Goal: Task Accomplishment & Management: Use online tool/utility

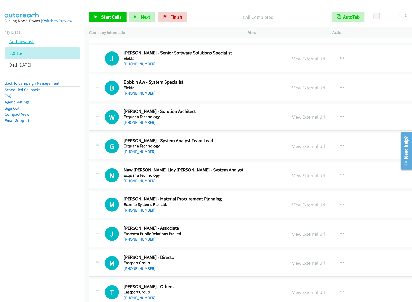
click at [25, 44] on link "Add new list" at bounding box center [21, 41] width 24 height 6
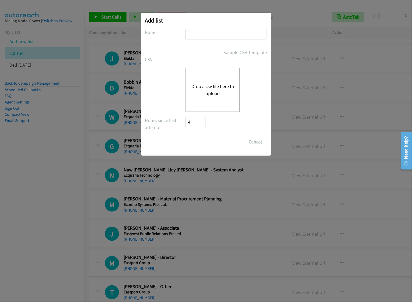
click at [221, 35] on input "text" at bounding box center [225, 34] width 81 height 11
type input "dell af tue"
click at [217, 74] on div "Drop a csv file here to upload" at bounding box center [212, 90] width 54 height 44
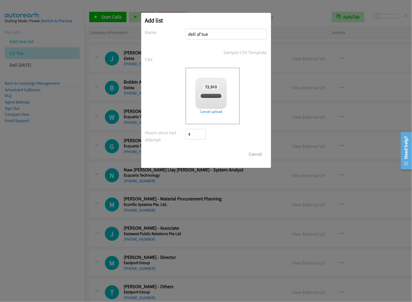
checkbox input "true"
click at [203, 153] on input "Save List" at bounding box center [199, 154] width 27 height 10
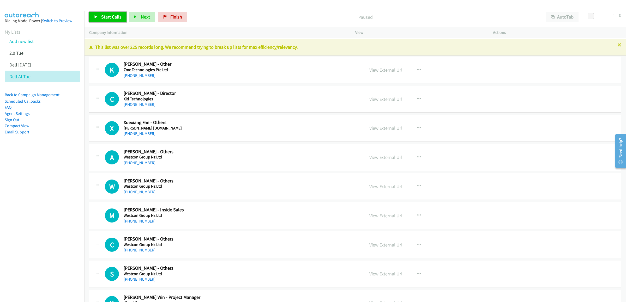
click at [100, 20] on link "Start Calls" at bounding box center [107, 17] width 37 height 10
click at [101, 19] on span "Pause" at bounding box center [107, 17] width 12 height 6
click at [412, 13] on button "AutoTab" at bounding box center [562, 17] width 32 height 10
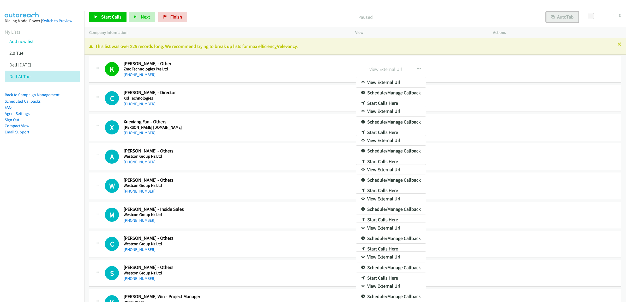
click at [570, 15] on button "AutoTab" at bounding box center [562, 17] width 32 height 10
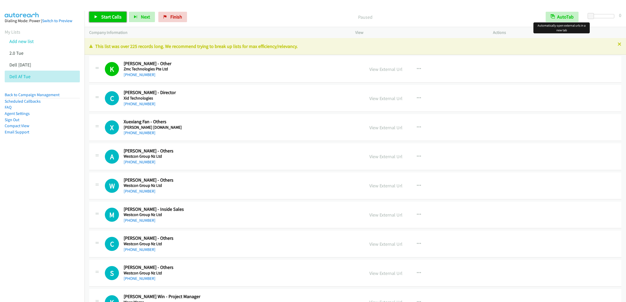
click at [107, 14] on span "Start Calls" at bounding box center [111, 17] width 20 height 6
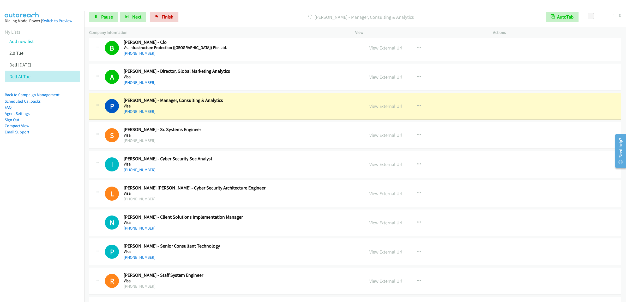
scroll to position [365, 0]
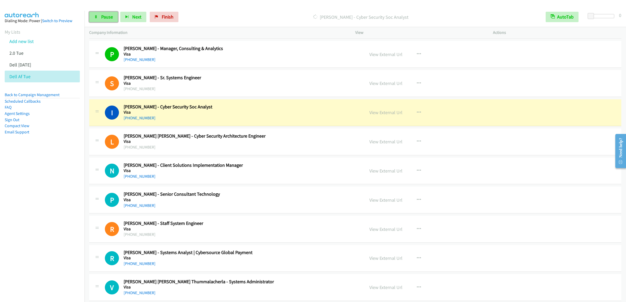
click at [102, 13] on link "Pause" at bounding box center [103, 17] width 29 height 10
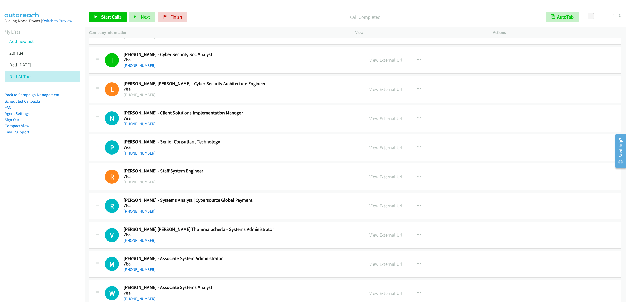
scroll to position [313, 0]
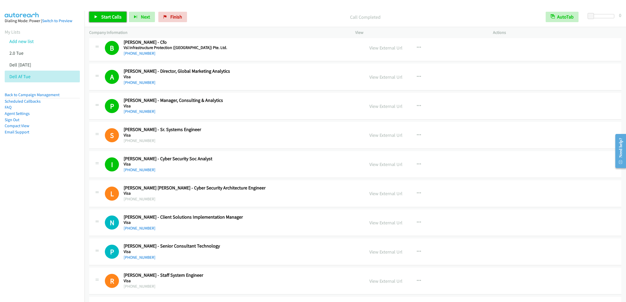
click at [110, 16] on span "Start Calls" at bounding box center [111, 17] width 20 height 6
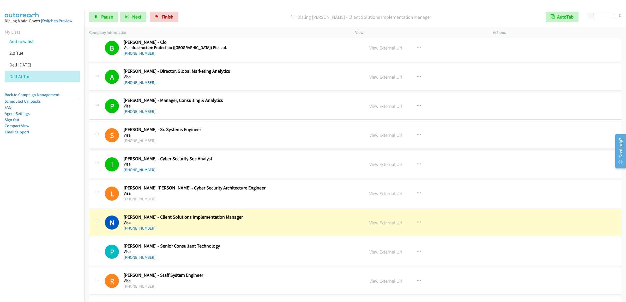
click at [110, 9] on div "Start Calls Pause Next Finish Dialing [PERSON_NAME] - Client Solutions Implemen…" at bounding box center [355, 17] width 541 height 20
click at [110, 20] on link "Pause" at bounding box center [103, 17] width 29 height 10
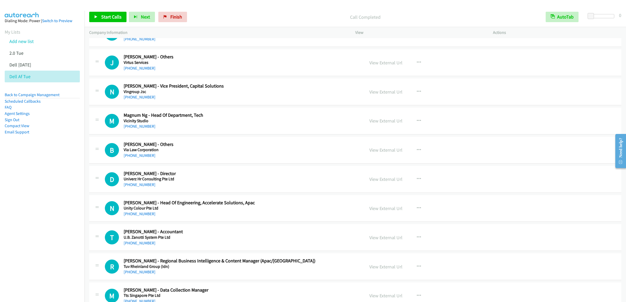
scroll to position [2608, 0]
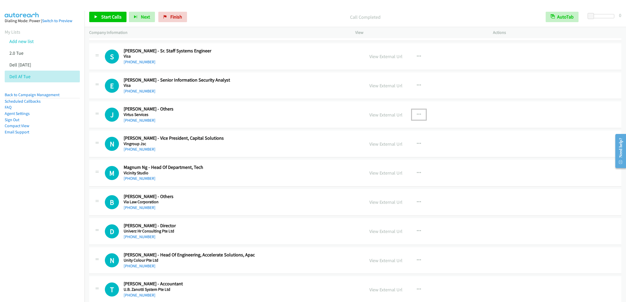
click at [417, 117] on icon "button" at bounding box center [419, 115] width 4 height 4
click at [383, 154] on link "Start Calls Here" at bounding box center [390, 149] width 69 height 10
click at [115, 22] on link "Start Calls" at bounding box center [107, 17] width 37 height 10
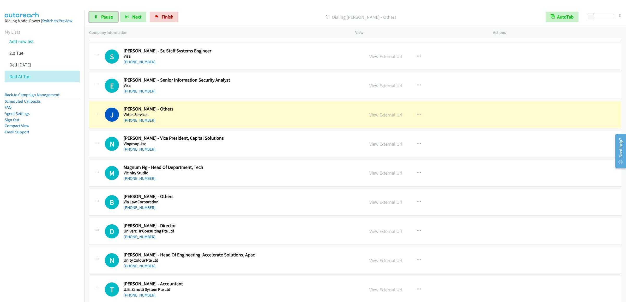
drag, startPoint x: 105, startPoint y: 18, endPoint x: 237, endPoint y: 3, distance: 132.6
click at [105, 18] on span "Pause" at bounding box center [107, 17] width 12 height 6
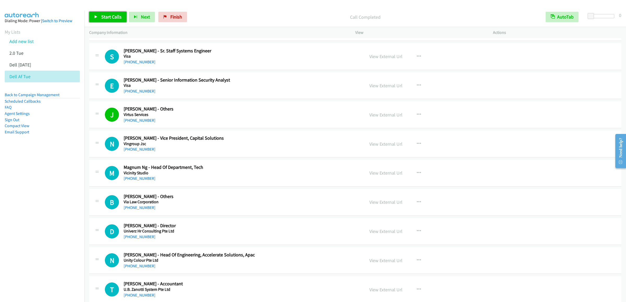
click at [107, 16] on span "Start Calls" at bounding box center [111, 17] width 20 height 6
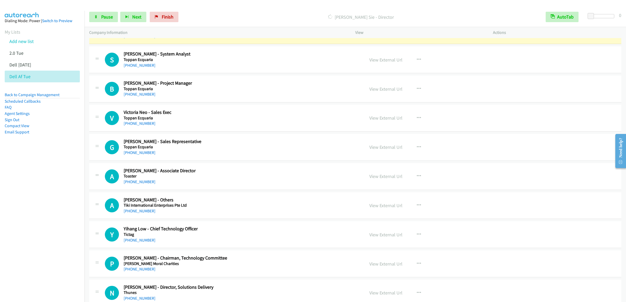
scroll to position [3078, 0]
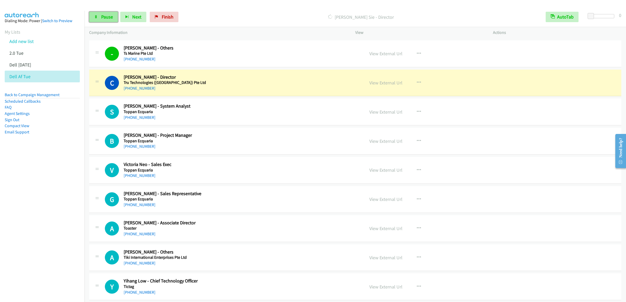
click at [108, 18] on span "Pause" at bounding box center [107, 17] width 12 height 6
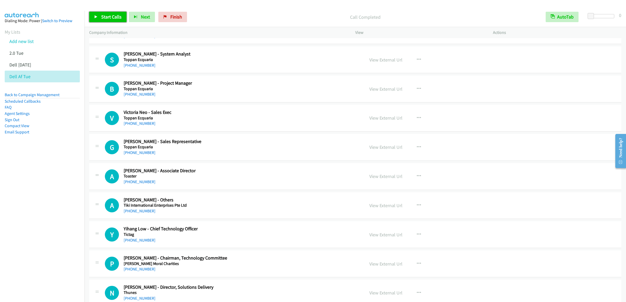
click at [106, 19] on span "Start Calls" at bounding box center [111, 17] width 20 height 6
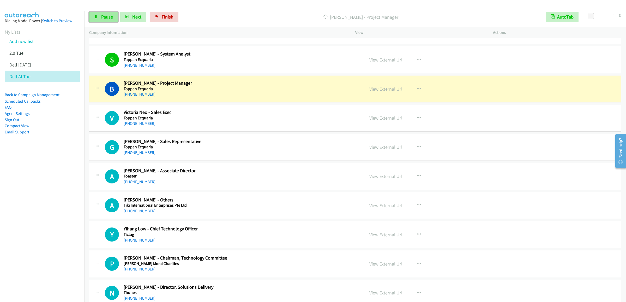
click at [92, 16] on link "Pause" at bounding box center [103, 17] width 29 height 10
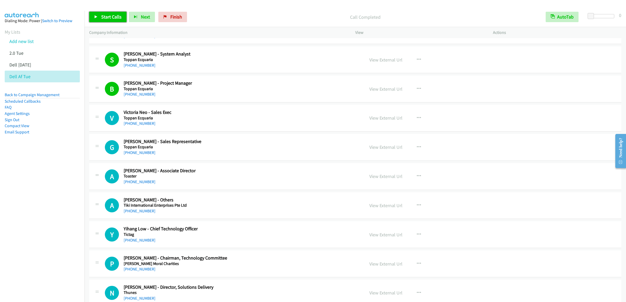
click at [106, 17] on span "Start Calls" at bounding box center [111, 17] width 20 height 6
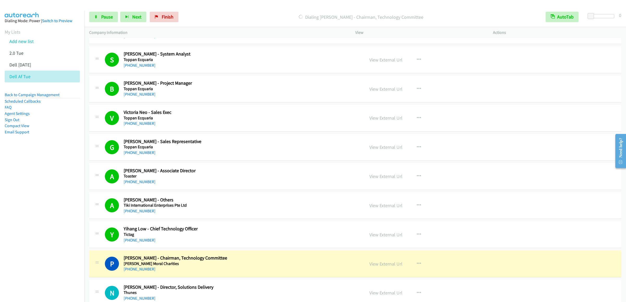
scroll to position [3234, 0]
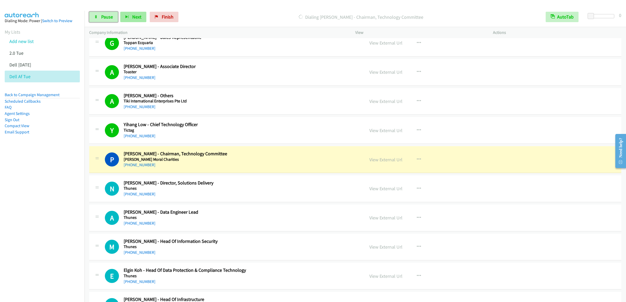
drag, startPoint x: 106, startPoint y: 18, endPoint x: 125, endPoint y: 18, distance: 19.8
click at [106, 18] on span "Pause" at bounding box center [107, 17] width 12 height 6
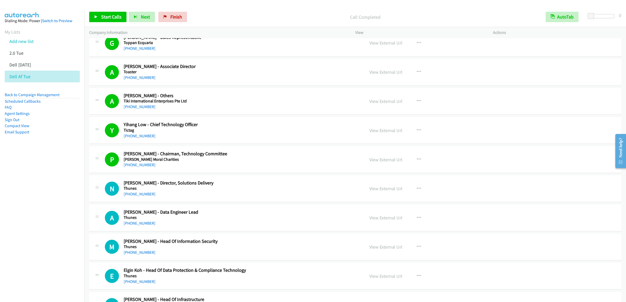
click at [104, 11] on div "Start Calls Pause Next Finish Call Completed AutoTab AutoTab 0" at bounding box center [355, 17] width 541 height 20
click at [104, 20] on link "Start Calls" at bounding box center [107, 17] width 37 height 10
click at [107, 17] on span "Pause" at bounding box center [107, 17] width 12 height 6
click at [107, 17] on span "Start Calls" at bounding box center [111, 17] width 20 height 6
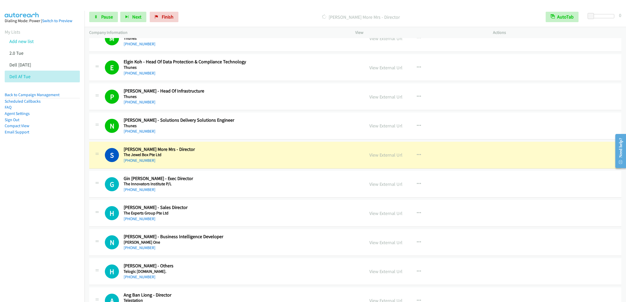
scroll to position [3547, 0]
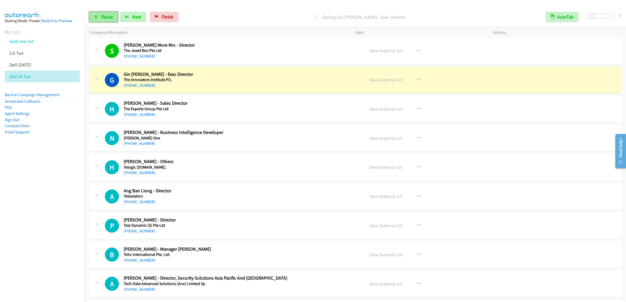
click at [109, 17] on span "Pause" at bounding box center [107, 17] width 12 height 6
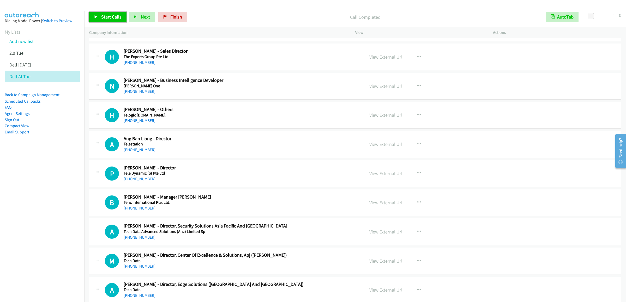
click at [106, 20] on link "Start Calls" at bounding box center [107, 17] width 37 height 10
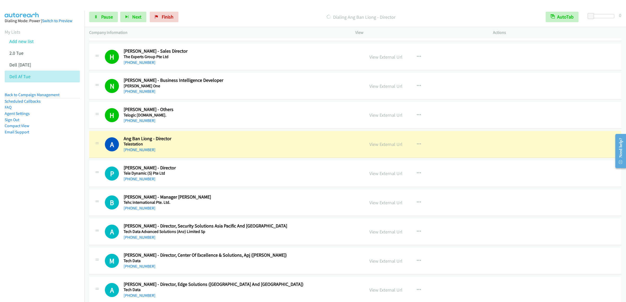
scroll to position [3651, 0]
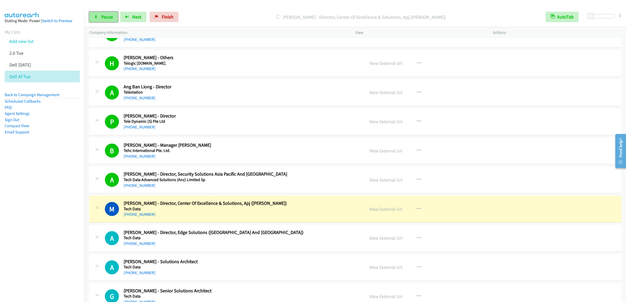
click at [100, 19] on link "Pause" at bounding box center [103, 17] width 29 height 10
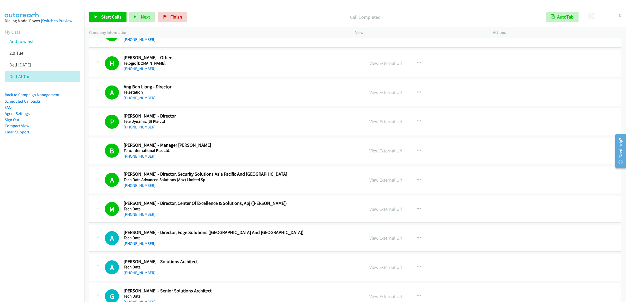
scroll to position [3704, 0]
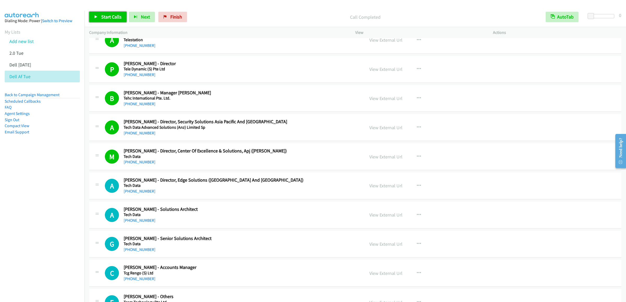
click at [106, 17] on span "Start Calls" at bounding box center [111, 17] width 20 height 6
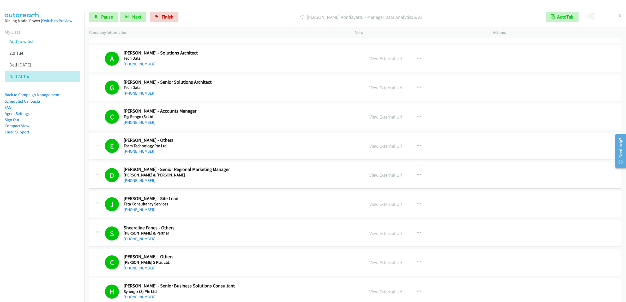
scroll to position [4069, 0]
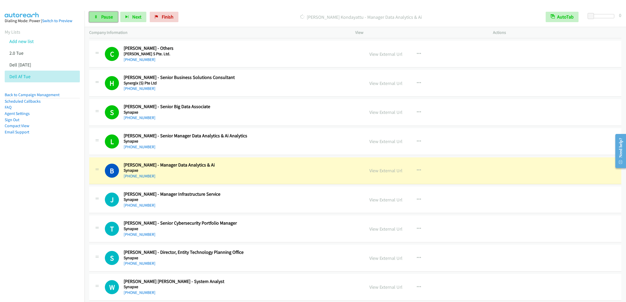
click at [99, 20] on link "Pause" at bounding box center [103, 17] width 29 height 10
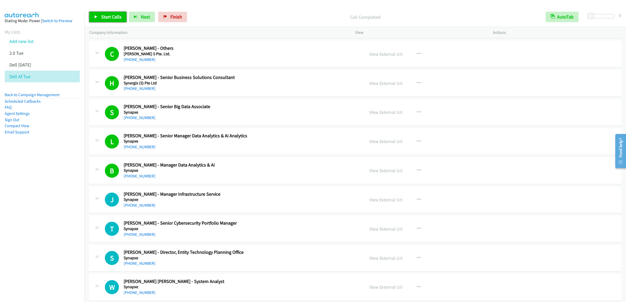
click at [104, 17] on span "Start Calls" at bounding box center [111, 17] width 20 height 6
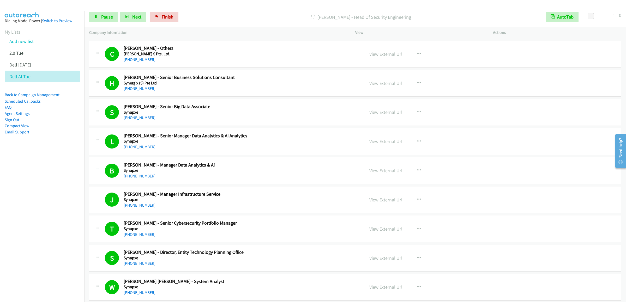
scroll to position [4277, 0]
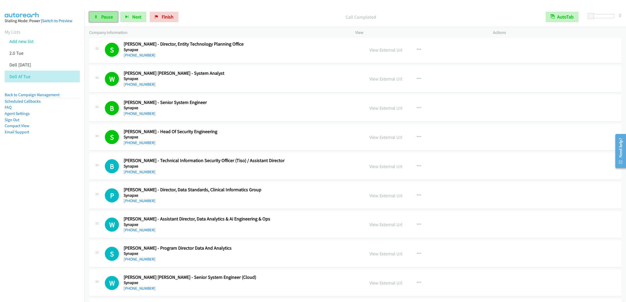
click at [107, 22] on link "Pause" at bounding box center [103, 17] width 29 height 10
click at [119, 18] on span "Start Calls" at bounding box center [111, 17] width 20 height 6
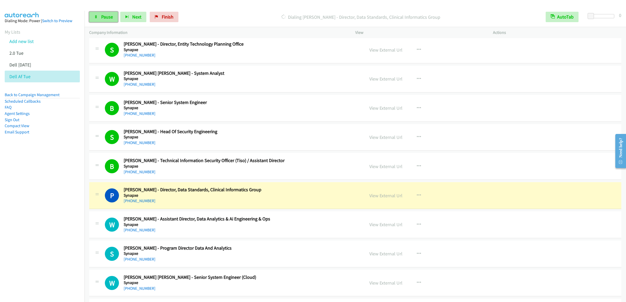
click at [107, 20] on link "Pause" at bounding box center [103, 17] width 29 height 10
click at [106, 20] on link "Start Calls" at bounding box center [107, 17] width 37 height 10
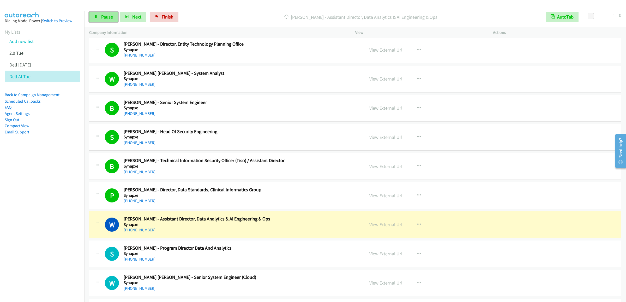
click at [107, 18] on span "Pause" at bounding box center [107, 17] width 12 height 6
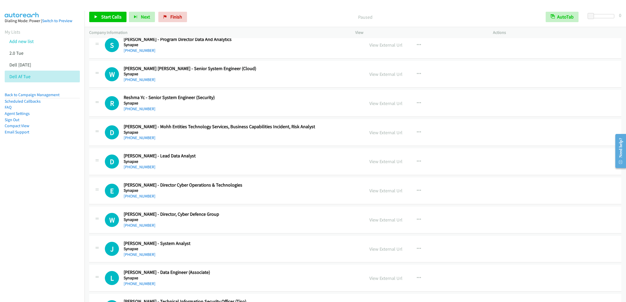
scroll to position [4434, 0]
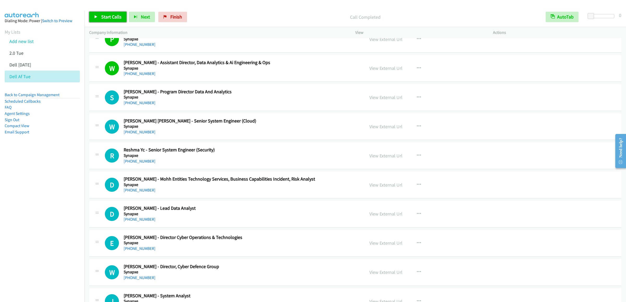
click at [107, 12] on link "Start Calls" at bounding box center [107, 17] width 37 height 10
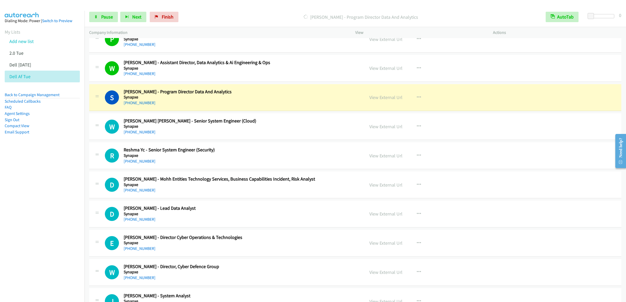
scroll to position [4486, 0]
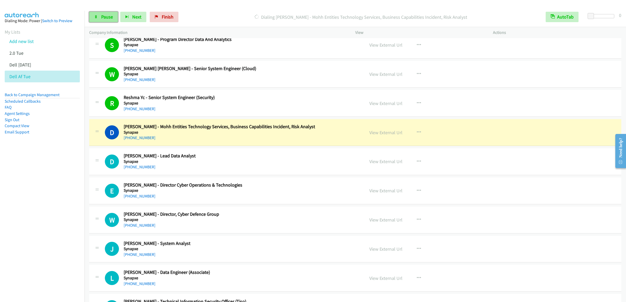
click at [103, 12] on link "Pause" at bounding box center [103, 17] width 29 height 10
click at [101, 16] on span "Start Calls" at bounding box center [111, 17] width 20 height 6
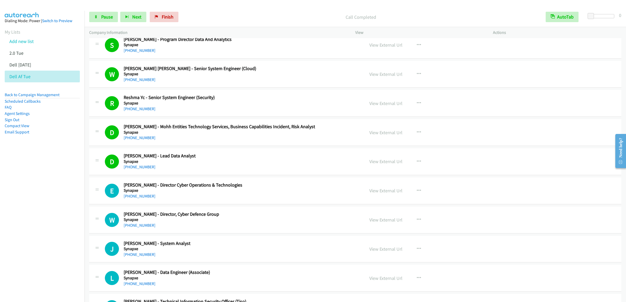
scroll to position [4590, 0]
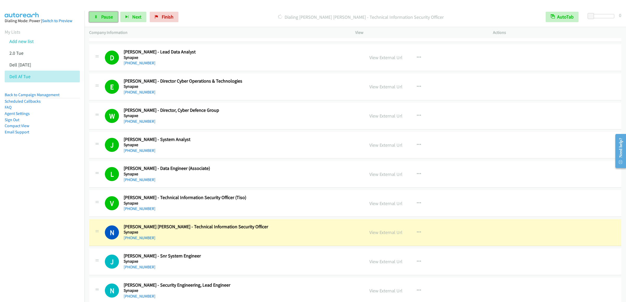
click at [103, 19] on span "Pause" at bounding box center [107, 17] width 12 height 6
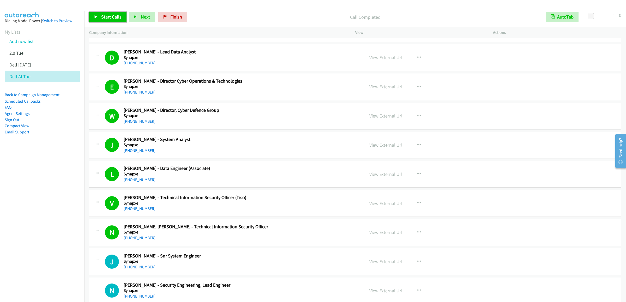
click at [101, 20] on link "Start Calls" at bounding box center [107, 17] width 37 height 10
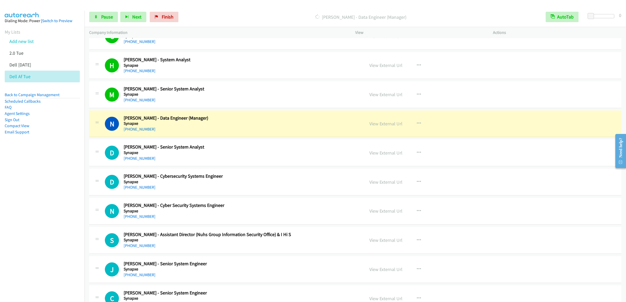
scroll to position [5008, 0]
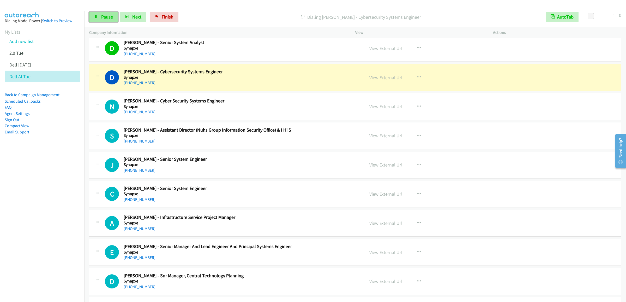
click at [103, 17] on span "Pause" at bounding box center [107, 17] width 12 height 6
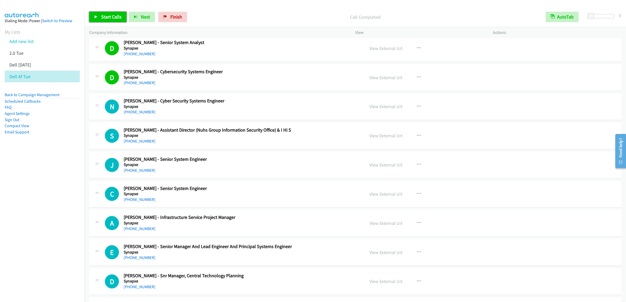
click at [112, 14] on span "Start Calls" at bounding box center [111, 17] width 20 height 6
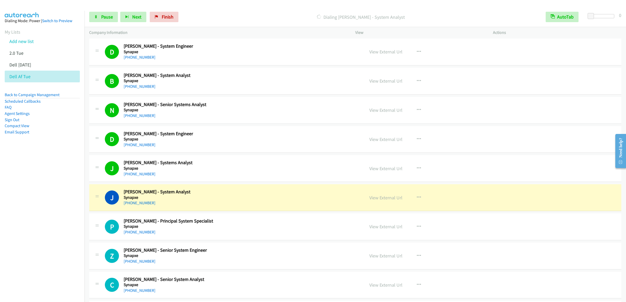
scroll to position [5634, 0]
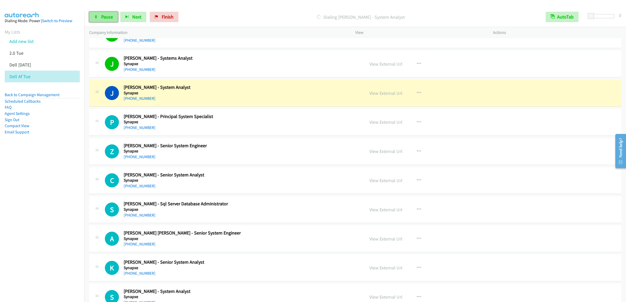
click at [91, 16] on link "Pause" at bounding box center [103, 17] width 29 height 10
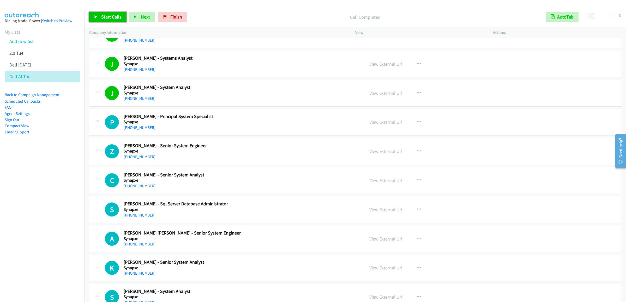
click at [104, 16] on span "Start Calls" at bounding box center [111, 17] width 20 height 6
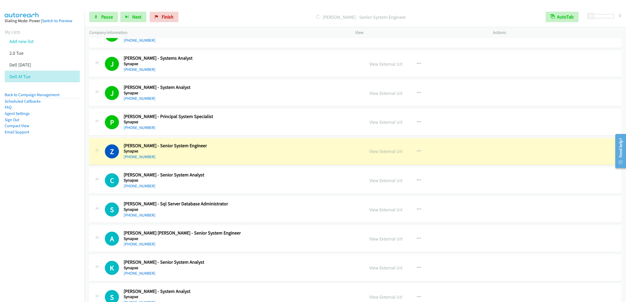
scroll to position [5738, 0]
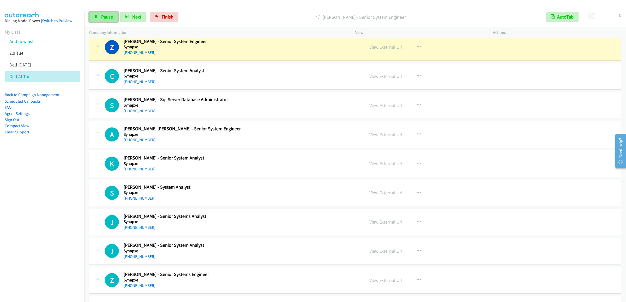
click at [95, 14] on link "Pause" at bounding box center [103, 17] width 29 height 10
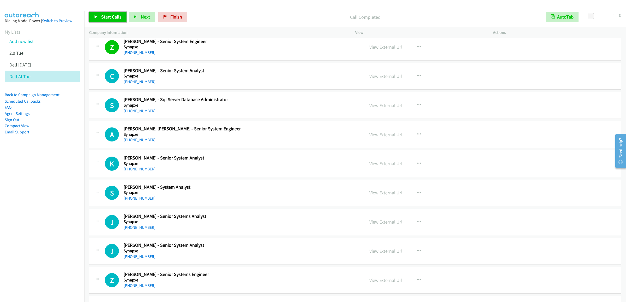
click at [110, 20] on span "Start Calls" at bounding box center [111, 17] width 20 height 6
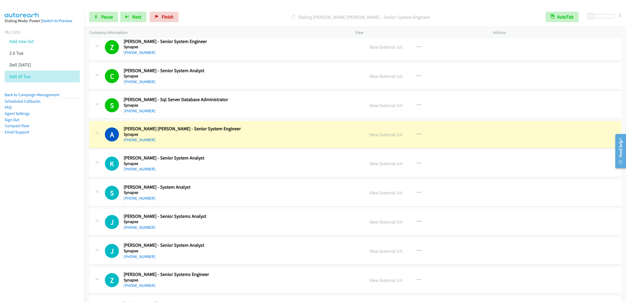
scroll to position [5842, 0]
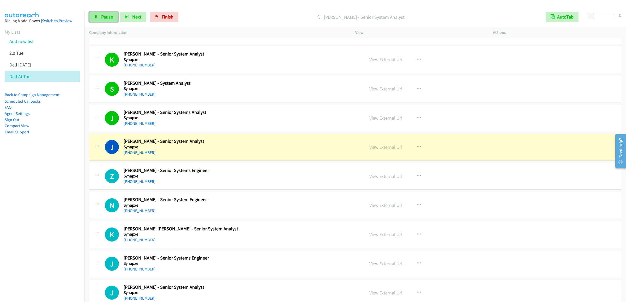
click at [96, 13] on link "Pause" at bounding box center [103, 17] width 29 height 10
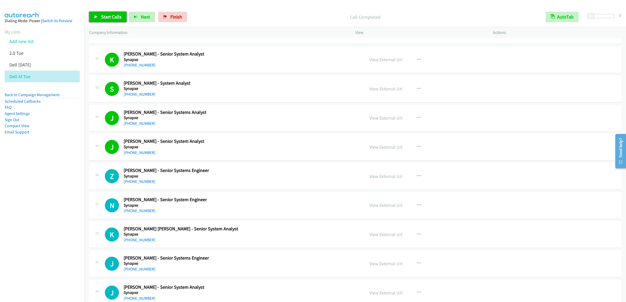
click at [110, 16] on span "Start Calls" at bounding box center [111, 17] width 20 height 6
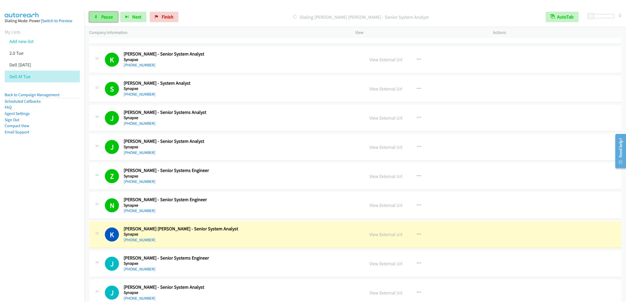
click at [103, 13] on link "Pause" at bounding box center [103, 17] width 29 height 10
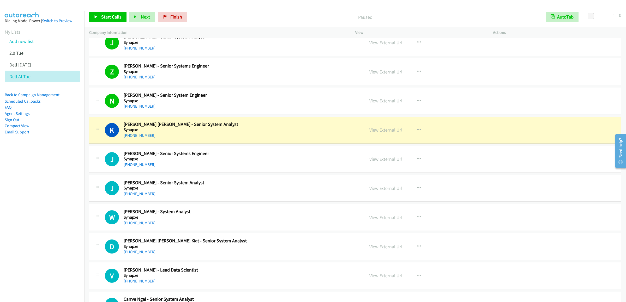
scroll to position [5999, 0]
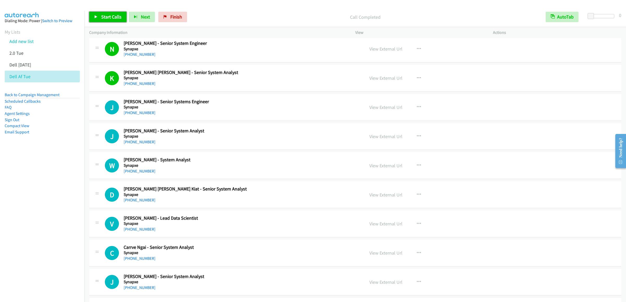
click at [92, 20] on link "Start Calls" at bounding box center [107, 17] width 37 height 10
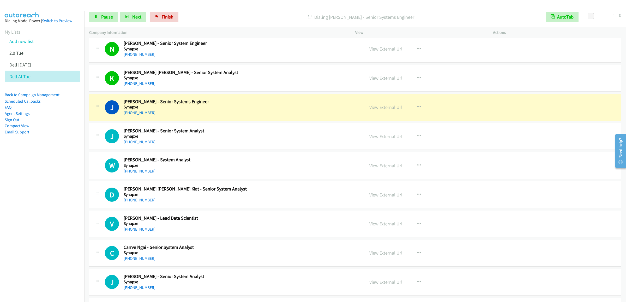
click at [103, 23] on div "Start Calls Pause Next Finish [PERSON_NAME] - Senior Systems Engineer AutoTab A…" at bounding box center [355, 17] width 541 height 20
click at [106, 21] on link "Pause" at bounding box center [103, 17] width 29 height 10
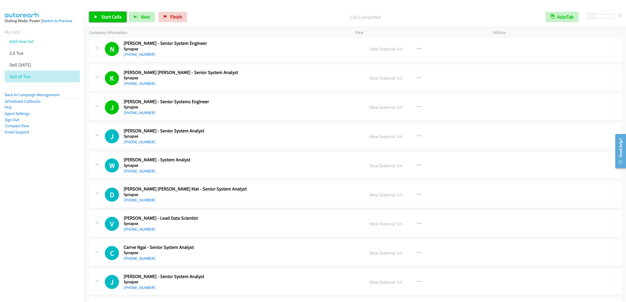
click at [115, 18] on span "Start Calls" at bounding box center [111, 17] width 20 height 6
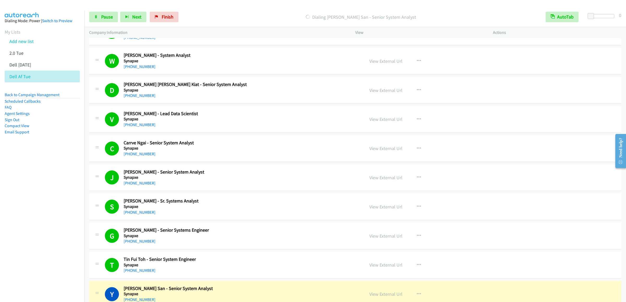
scroll to position [6312, 0]
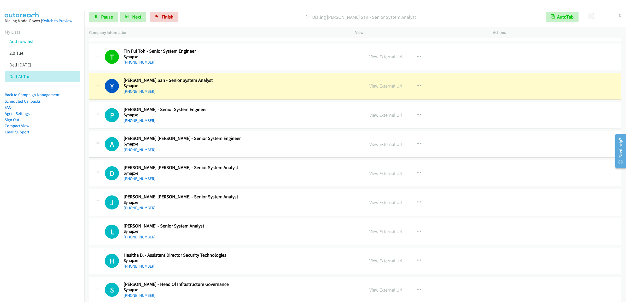
click at [97, 9] on div "Start Calls Pause Next Finish Dialing [PERSON_NAME] San - Senior System Analyst…" at bounding box center [355, 17] width 541 height 20
click at [98, 21] on link "Pause" at bounding box center [103, 17] width 29 height 10
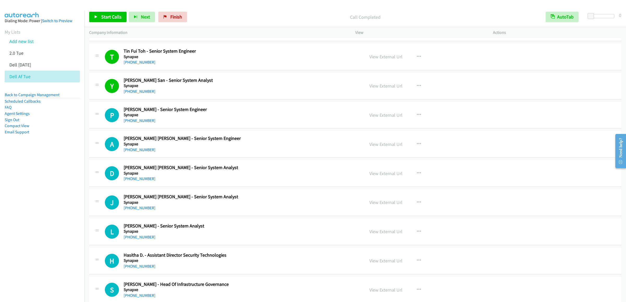
click at [114, 11] on div "Start Calls Pause Next Finish Call Completed AutoTab AutoTab 0" at bounding box center [355, 17] width 541 height 20
click at [113, 15] on span "Start Calls" at bounding box center [111, 17] width 20 height 6
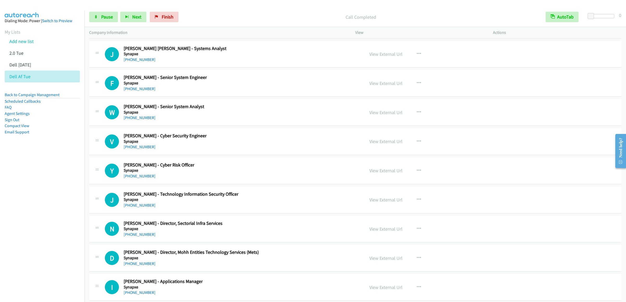
scroll to position [7668, 0]
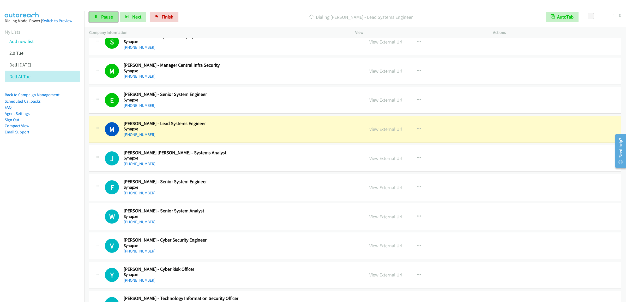
click at [97, 14] on link "Pause" at bounding box center [103, 17] width 29 height 10
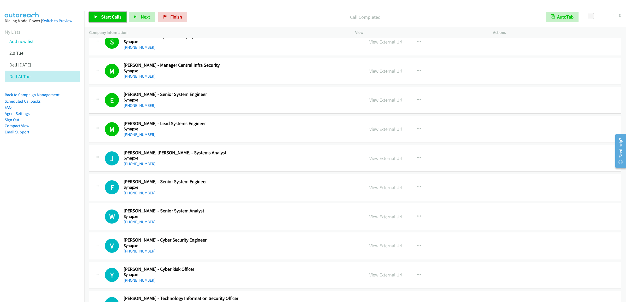
click at [92, 17] on link "Start Calls" at bounding box center [107, 17] width 37 height 10
click at [227, 255] on div "V Callback Scheduled [PERSON_NAME] - Cyber Security Engineer Synapxe [GEOGRAPHI…" at bounding box center [232, 245] width 255 height 17
click at [183, 214] on h2 "[PERSON_NAME] - Senior System Analyst" at bounding box center [164, 211] width 81 height 6
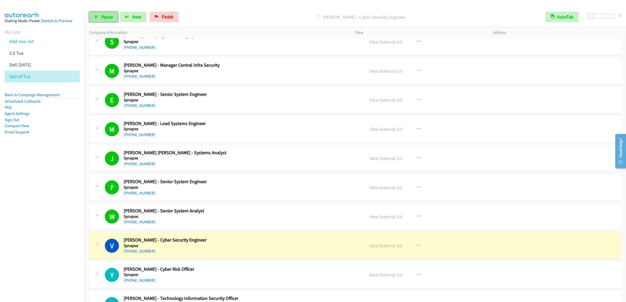
click at [97, 16] on icon at bounding box center [96, 17] width 4 height 4
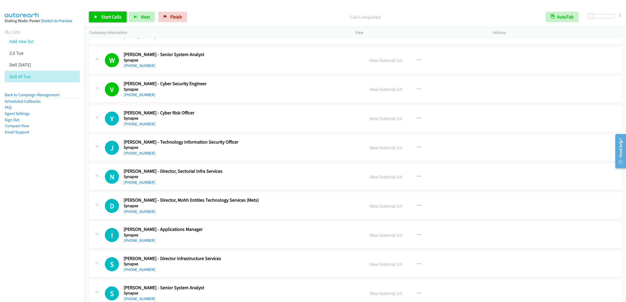
click at [115, 18] on span "Start Calls" at bounding box center [111, 17] width 20 height 6
click at [98, 17] on link "Pause" at bounding box center [103, 17] width 29 height 10
click at [96, 20] on link "Start Calls" at bounding box center [107, 17] width 37 height 10
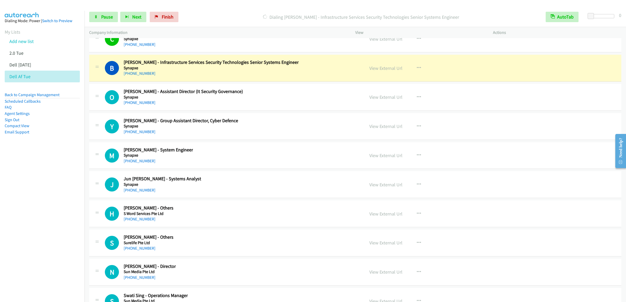
scroll to position [8189, 0]
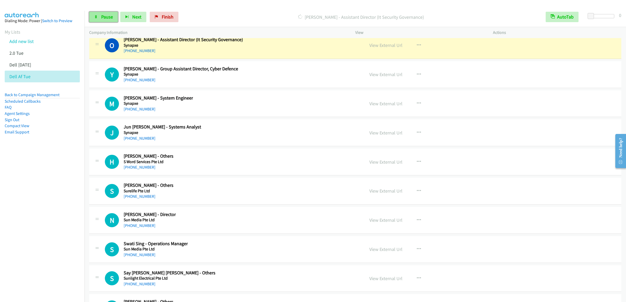
drag, startPoint x: 100, startPoint y: 15, endPoint x: 571, endPoint y: 25, distance: 470.6
click at [100, 15] on link "Pause" at bounding box center [103, 17] width 29 height 10
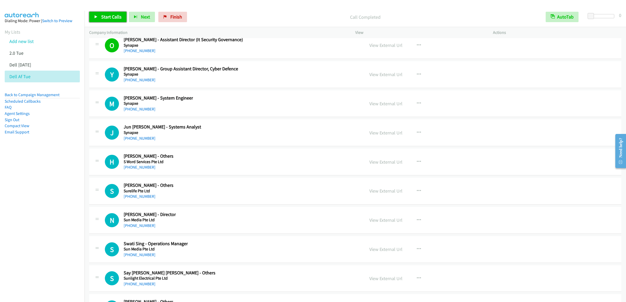
click at [103, 20] on link "Start Calls" at bounding box center [107, 17] width 37 height 10
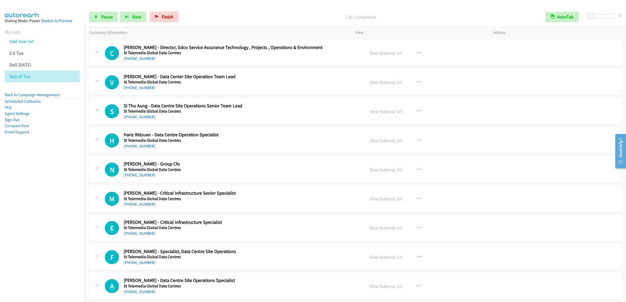
scroll to position [8451, 0]
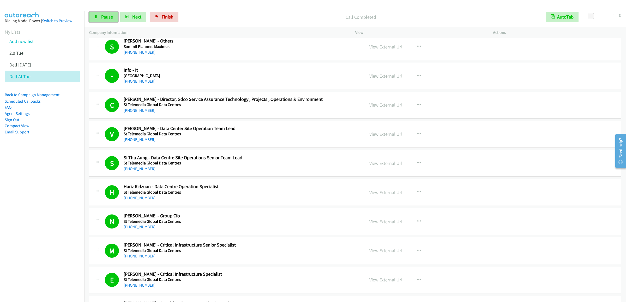
click at [109, 14] on span "Pause" at bounding box center [107, 17] width 12 height 6
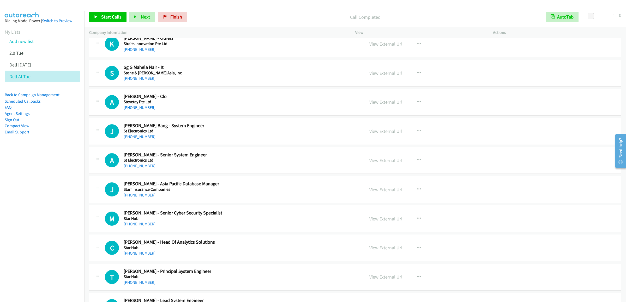
scroll to position [8868, 0]
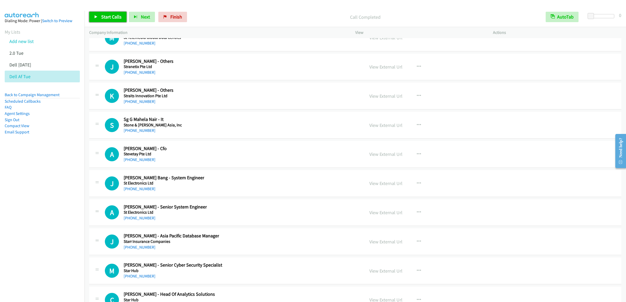
click at [104, 14] on span "Start Calls" at bounding box center [111, 17] width 20 height 6
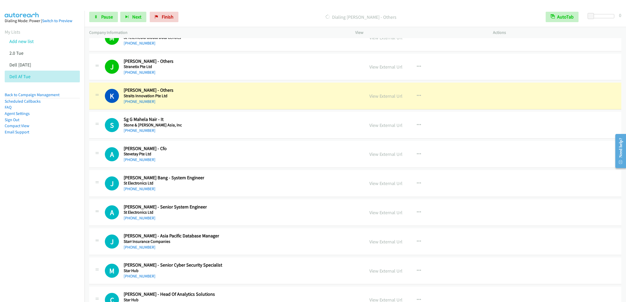
scroll to position [8920, 0]
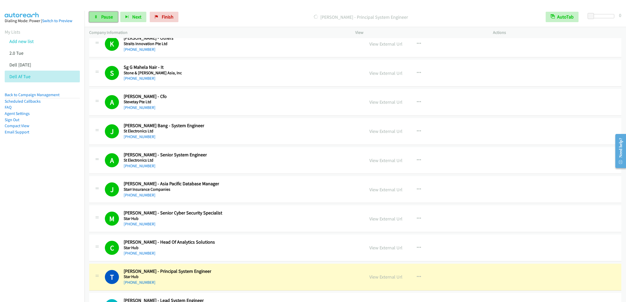
click at [100, 16] on link "Pause" at bounding box center [103, 17] width 29 height 10
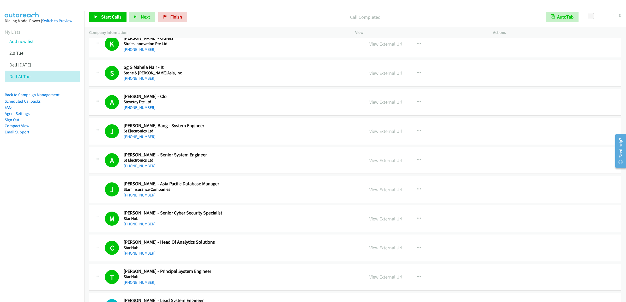
scroll to position [9128, 0]
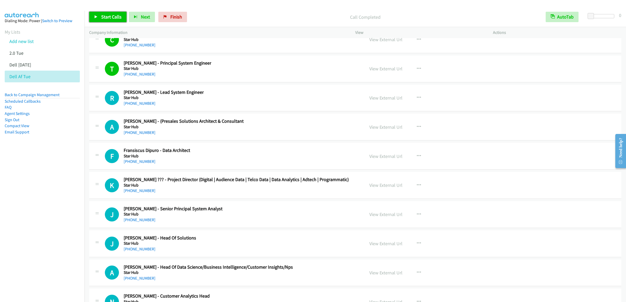
click at [99, 21] on link "Start Calls" at bounding box center [107, 17] width 37 height 10
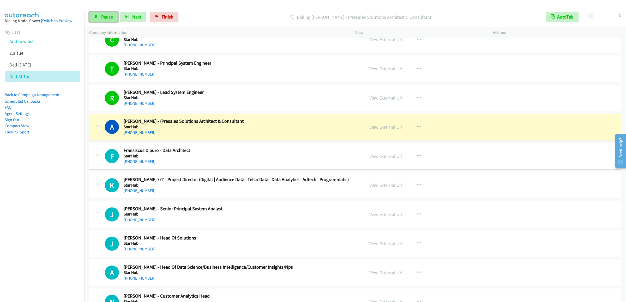
click at [103, 15] on span "Pause" at bounding box center [107, 17] width 12 height 6
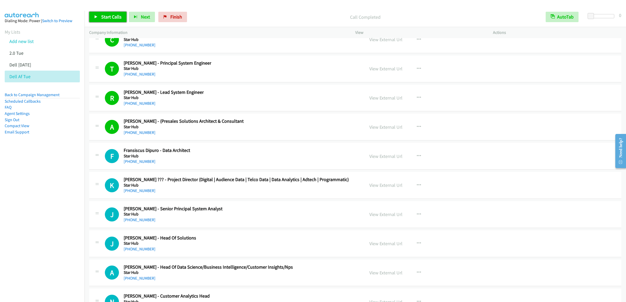
click at [108, 18] on span "Start Calls" at bounding box center [111, 17] width 20 height 6
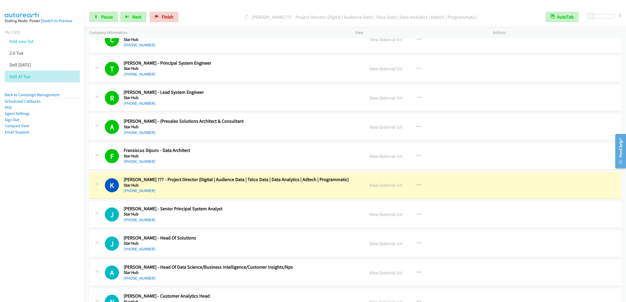
scroll to position [9285, 0]
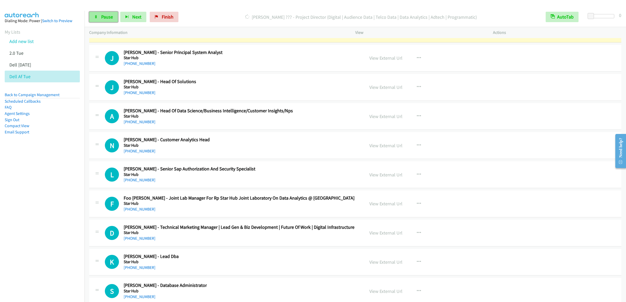
click at [106, 16] on span "Pause" at bounding box center [107, 17] width 12 height 6
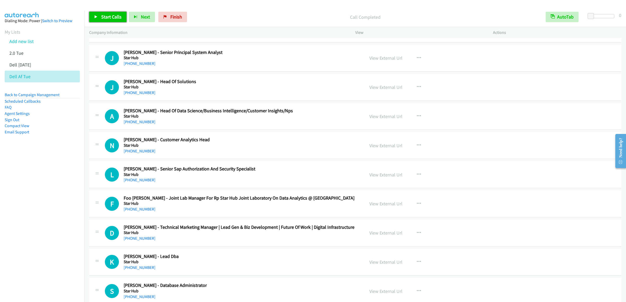
click at [102, 14] on span "Start Calls" at bounding box center [111, 17] width 20 height 6
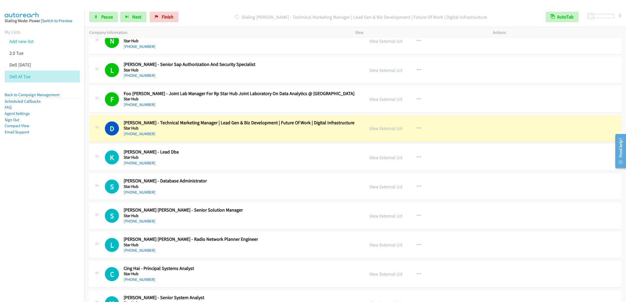
scroll to position [9494, 0]
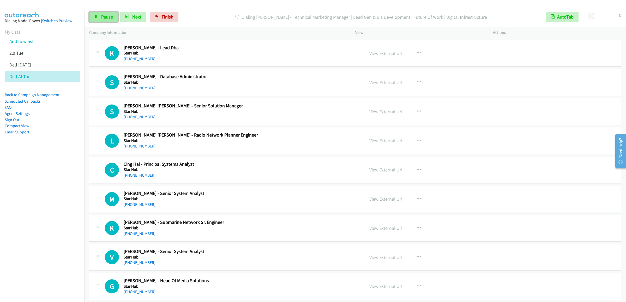
click at [108, 19] on span "Pause" at bounding box center [107, 17] width 12 height 6
click at [113, 14] on span "Start Calls" at bounding box center [111, 17] width 20 height 6
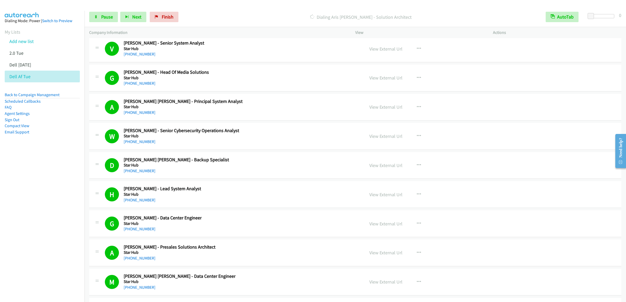
scroll to position [9911, 0]
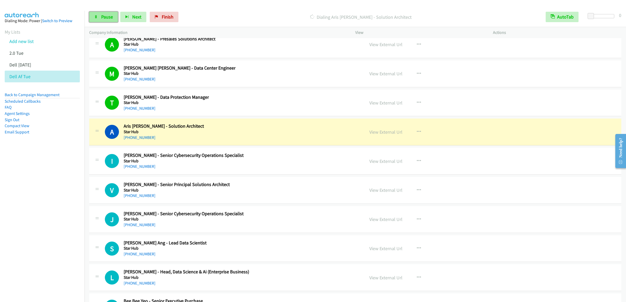
click at [107, 21] on link "Pause" at bounding box center [103, 17] width 29 height 10
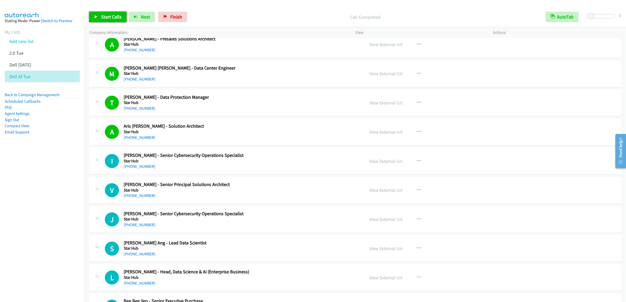
click at [107, 22] on link "Start Calls" at bounding box center [107, 17] width 37 height 10
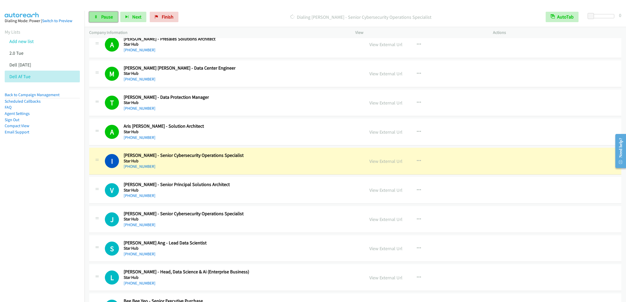
click at [96, 17] on icon at bounding box center [96, 17] width 4 height 4
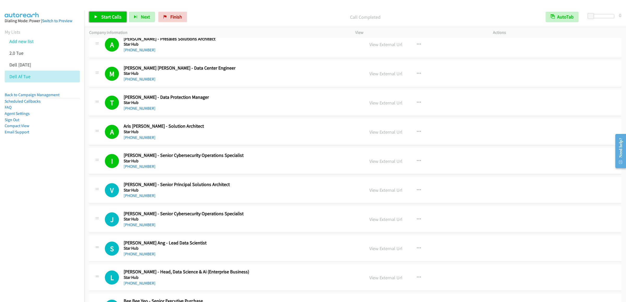
click at [95, 17] on icon at bounding box center [96, 17] width 4 height 4
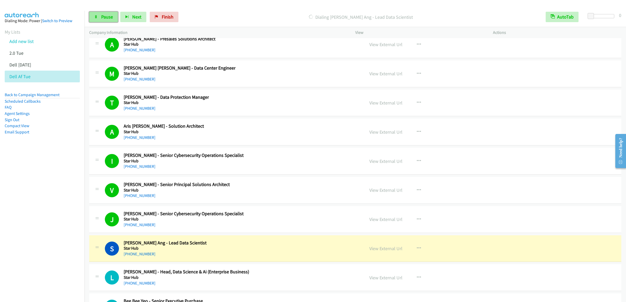
click at [95, 13] on link "Pause" at bounding box center [103, 17] width 29 height 10
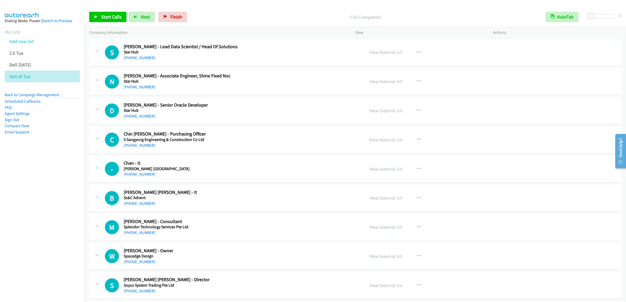
scroll to position [10120, 0]
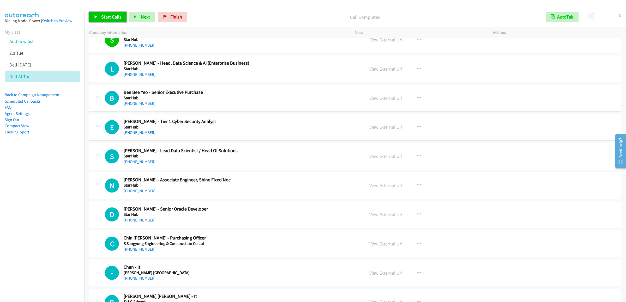
click at [102, 18] on span "Start Calls" at bounding box center [111, 17] width 20 height 6
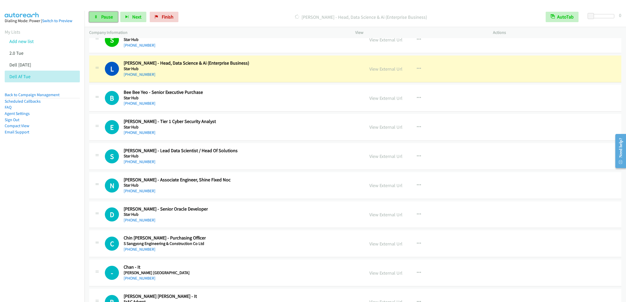
click at [106, 17] on span "Pause" at bounding box center [107, 17] width 12 height 6
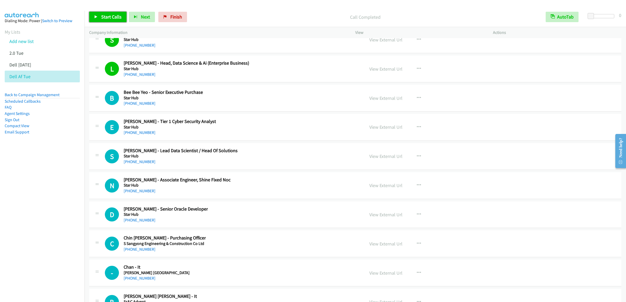
click at [108, 15] on span "Start Calls" at bounding box center [111, 17] width 20 height 6
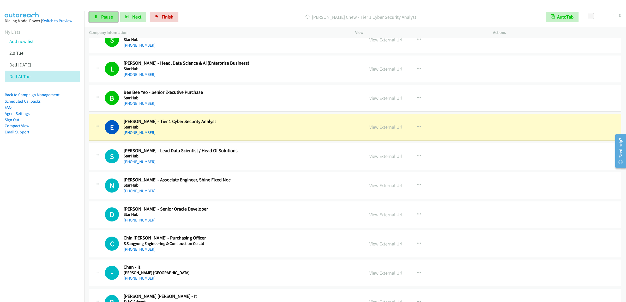
click at [93, 13] on link "Pause" at bounding box center [103, 17] width 29 height 10
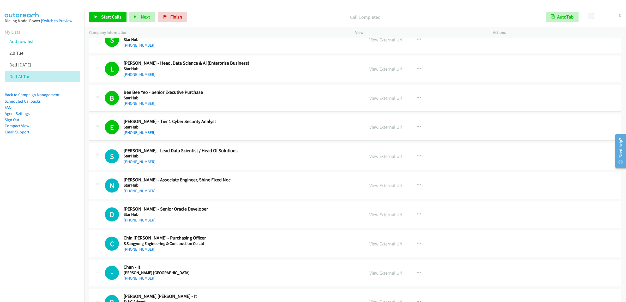
click at [107, 9] on div "Start Calls Pause Next Finish Call Completed AutoTab AutoTab 0" at bounding box center [355, 17] width 541 height 20
click at [109, 15] on span "Start Calls" at bounding box center [111, 17] width 20 height 6
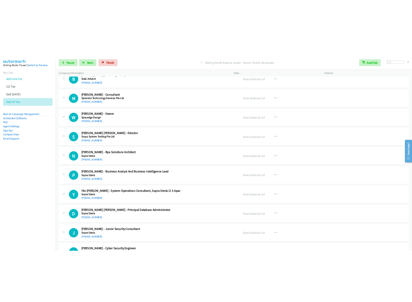
scroll to position [10328, 0]
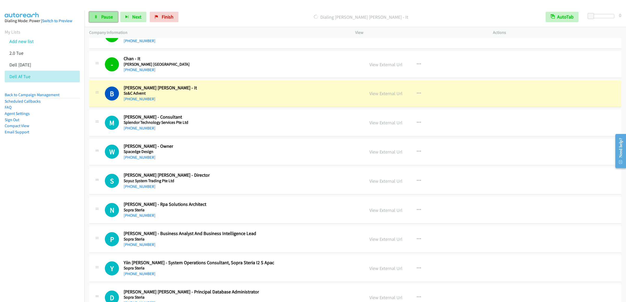
click at [104, 17] on span "Pause" at bounding box center [107, 17] width 12 height 6
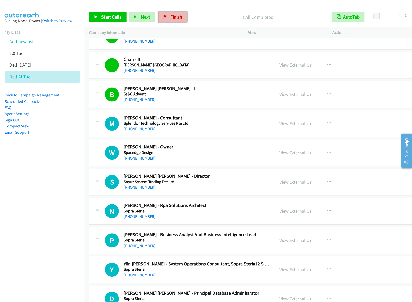
click at [179, 19] on span "Finish" at bounding box center [176, 17] width 12 height 6
click at [172, 16] on span "Finish" at bounding box center [176, 17] width 12 height 6
